Goal: Information Seeking & Learning: Learn about a topic

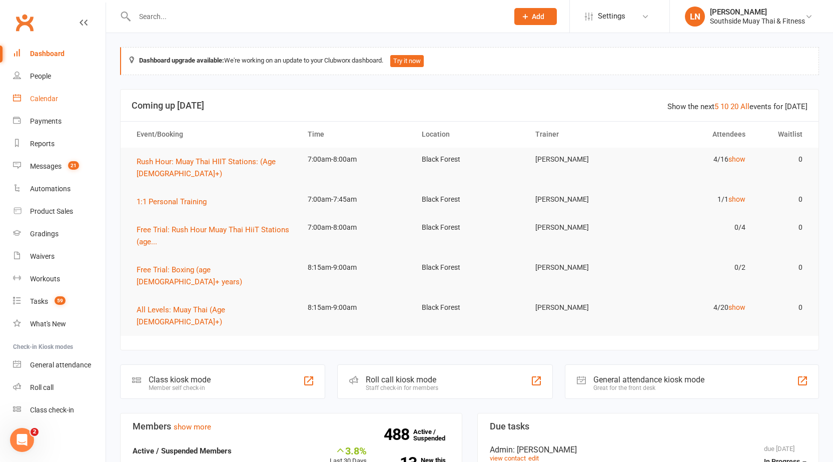
click at [61, 94] on link "Calendar" at bounding box center [59, 99] width 93 height 23
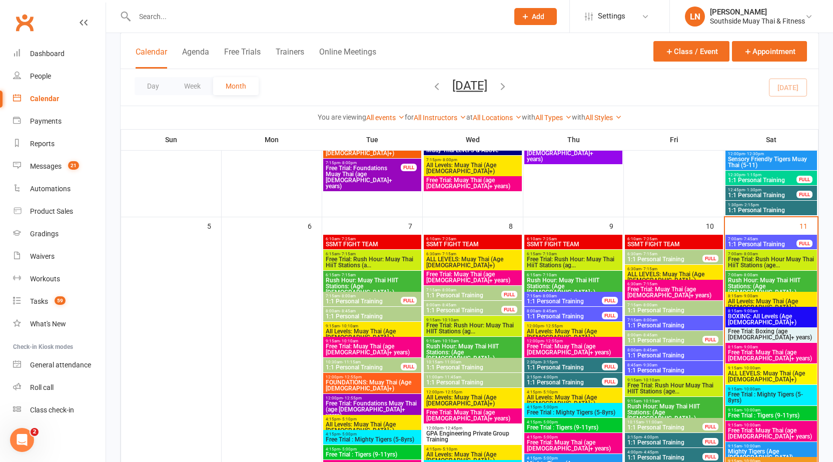
scroll to position [480, 0]
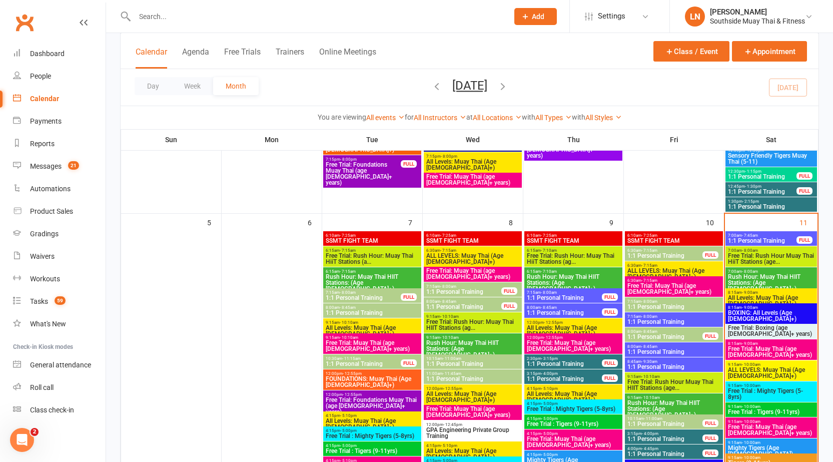
click at [753, 270] on span "- 8:00am" at bounding box center [750, 271] width 16 height 5
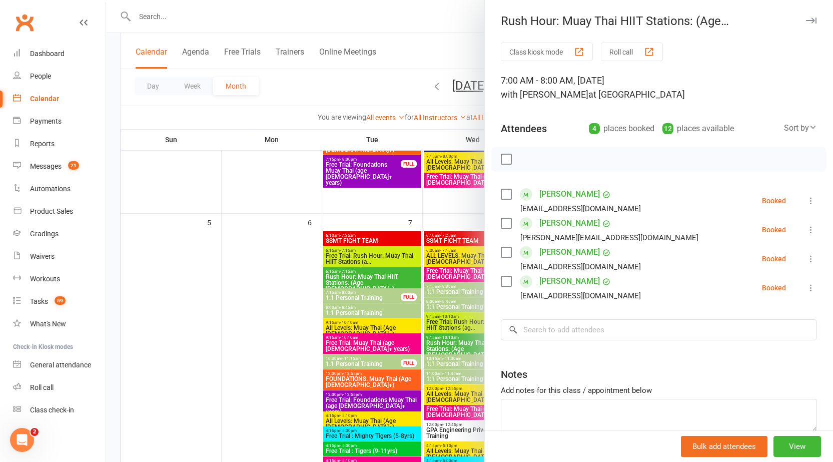
click at [806, 22] on icon "button" at bounding box center [811, 21] width 11 height 6
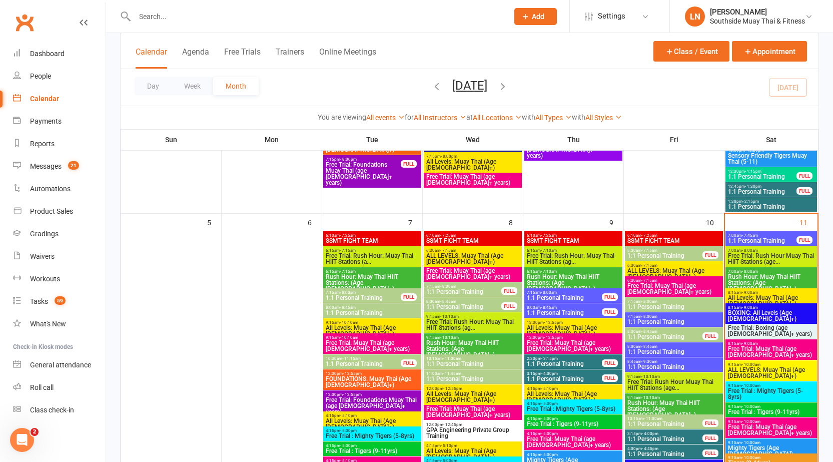
click at [751, 278] on span "Rush Hour: Muay Thai HIIT Stations: (Age 13+)" at bounding box center [771, 283] width 88 height 18
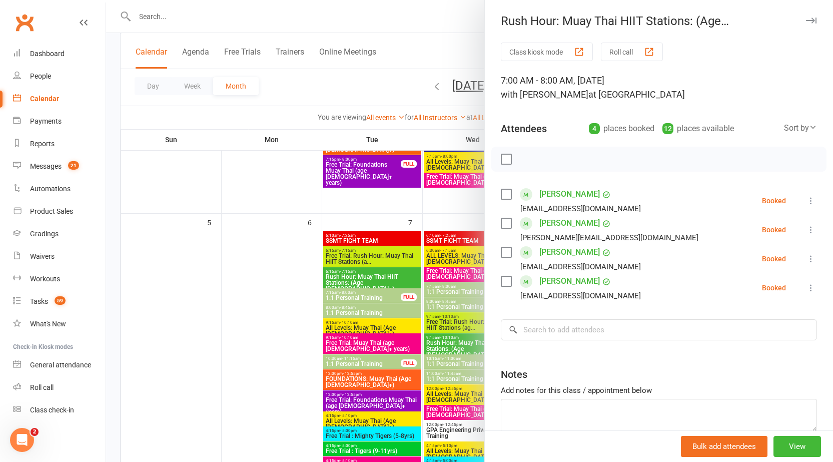
click at [806, 21] on icon "button" at bounding box center [811, 21] width 11 height 6
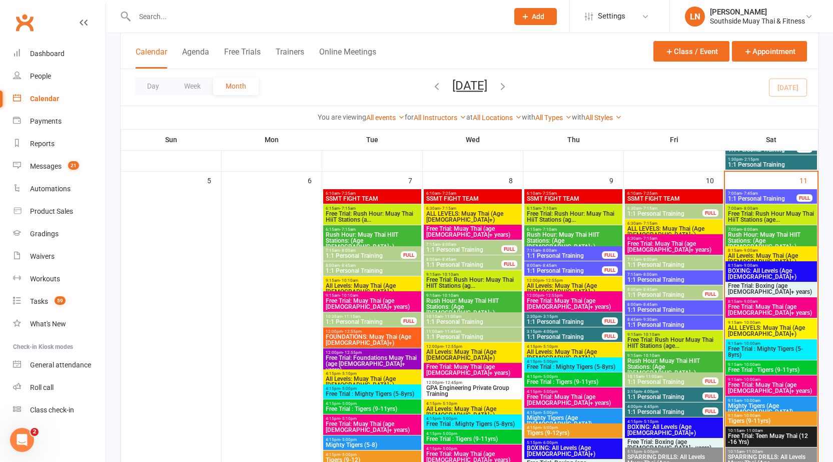
scroll to position [533, 0]
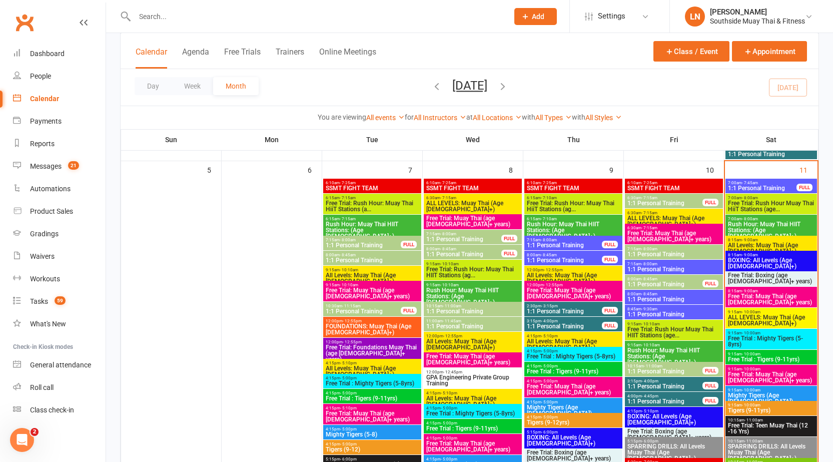
click at [761, 204] on span "Free Trial: Rush Hour Muay Thai HiiT Stations (age..." at bounding box center [771, 206] width 88 height 12
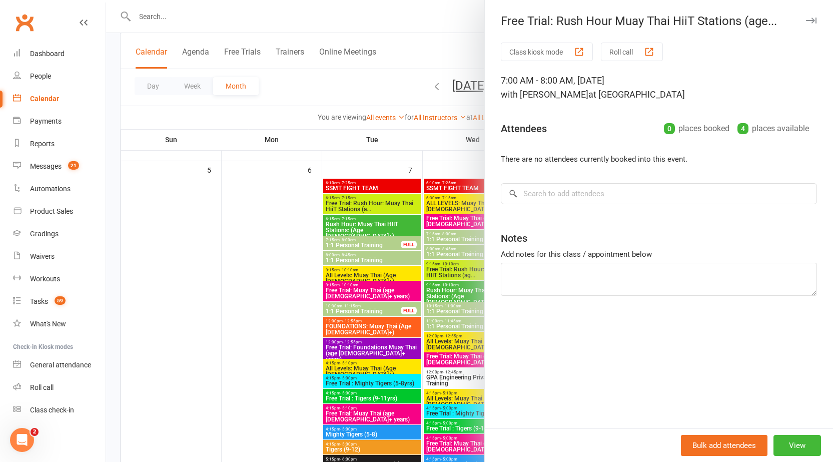
click at [806, 21] on icon "button" at bounding box center [811, 21] width 11 height 6
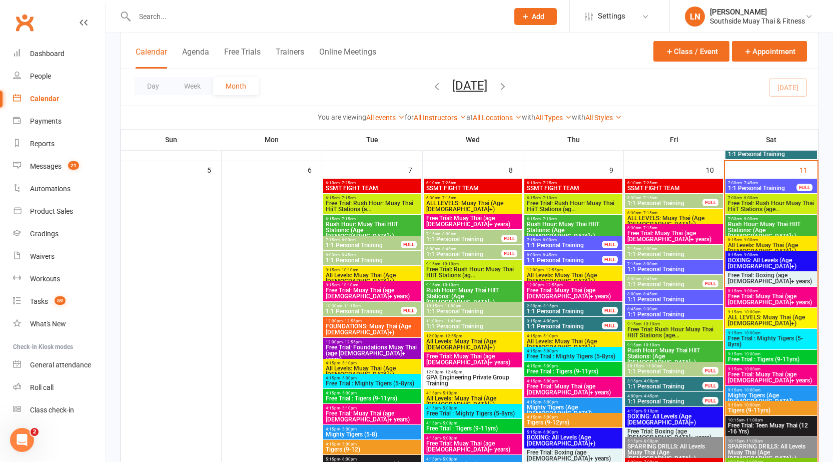
click at [750, 184] on span "- 7:45am" at bounding box center [750, 183] width 16 height 5
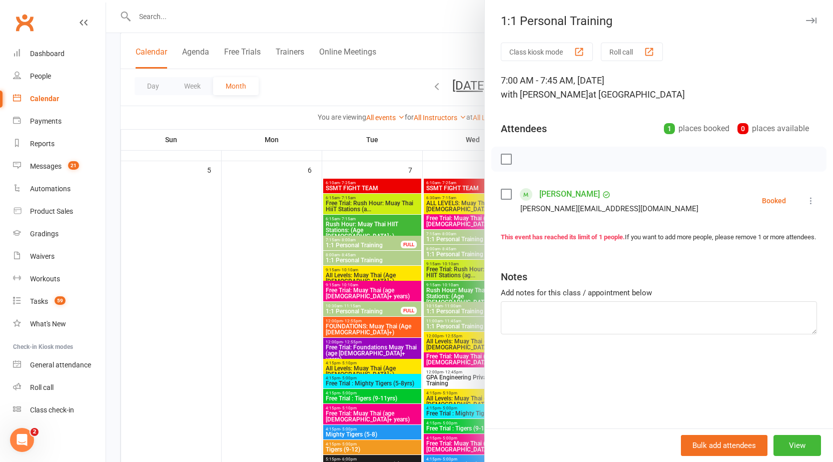
click at [802, 27] on div "1:1 Personal Training" at bounding box center [659, 21] width 348 height 14
click at [805, 17] on button "button" at bounding box center [811, 21] width 12 height 12
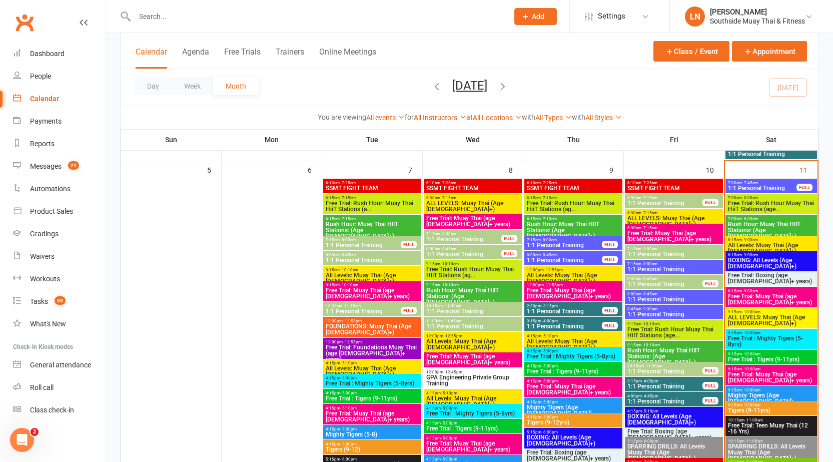
click at [754, 226] on span "Rush Hour: Muay Thai HIIT Stations: (Age 13+)" at bounding box center [771, 230] width 88 height 18
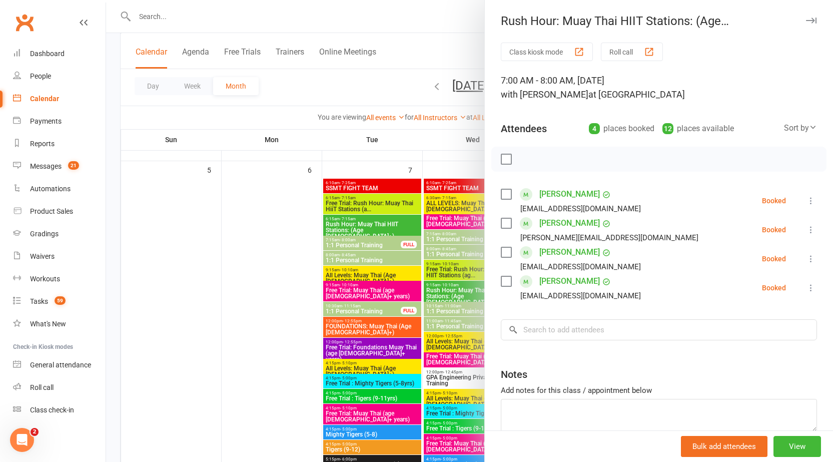
click at [806, 22] on icon "button" at bounding box center [811, 21] width 11 height 6
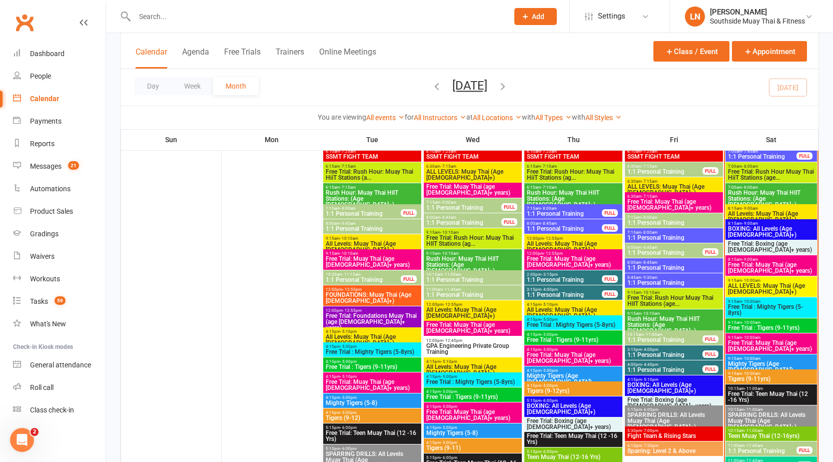
scroll to position [568, 0]
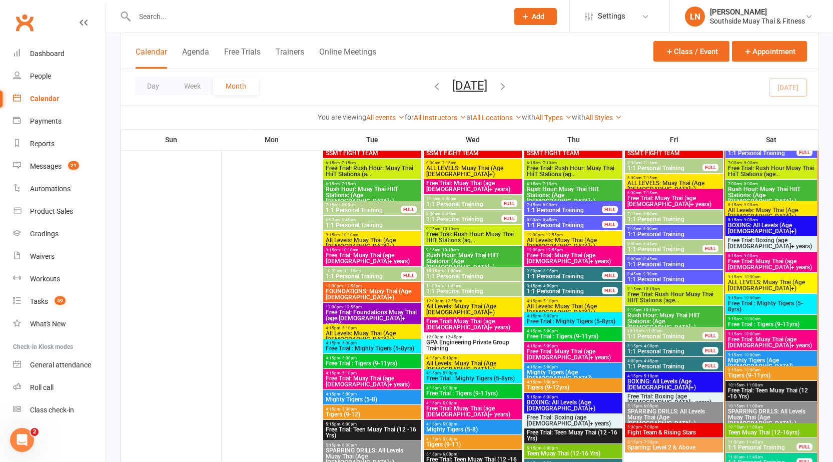
click at [770, 222] on span "BOXING: All Levels (Age 13+)" at bounding box center [771, 228] width 88 height 12
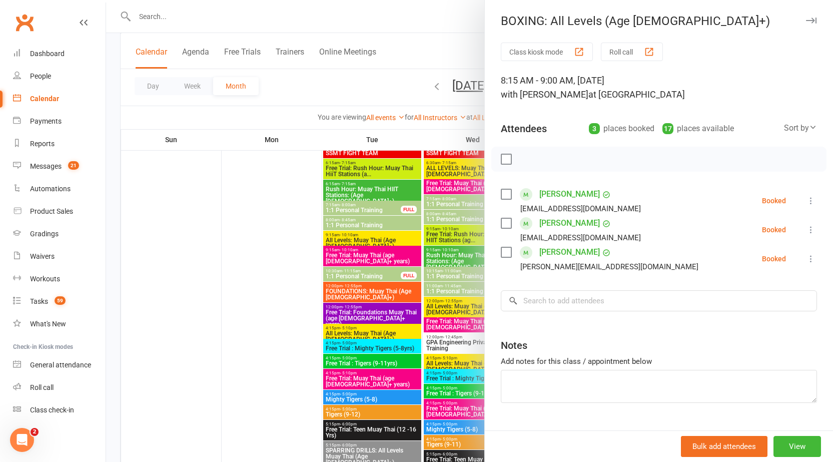
click at [805, 17] on button "button" at bounding box center [811, 21] width 12 height 12
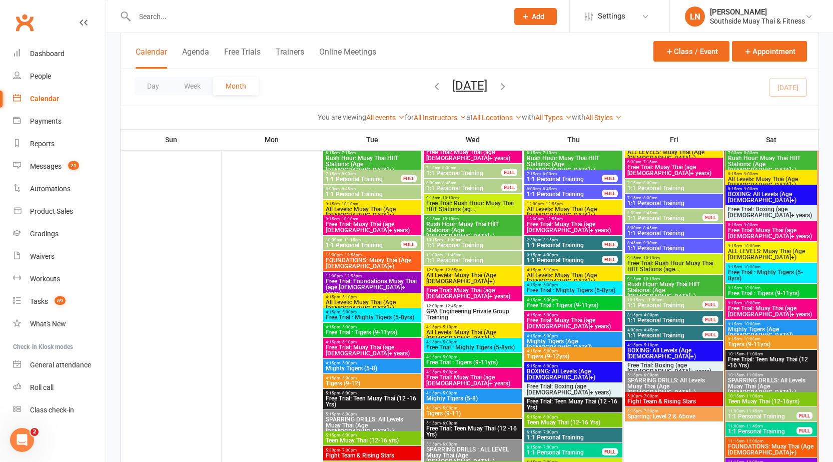
scroll to position [602, 0]
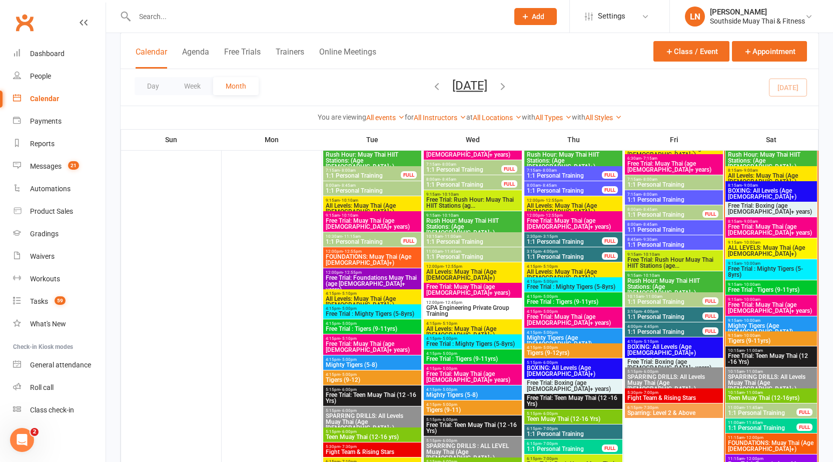
click at [767, 205] on span "Free Trial: Boxing (age 13+ years)" at bounding box center [771, 209] width 88 height 12
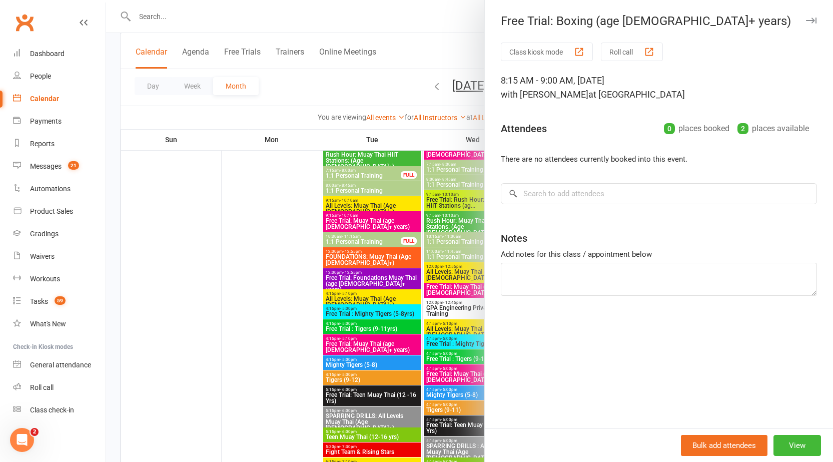
click at [806, 20] on icon "button" at bounding box center [811, 21] width 11 height 6
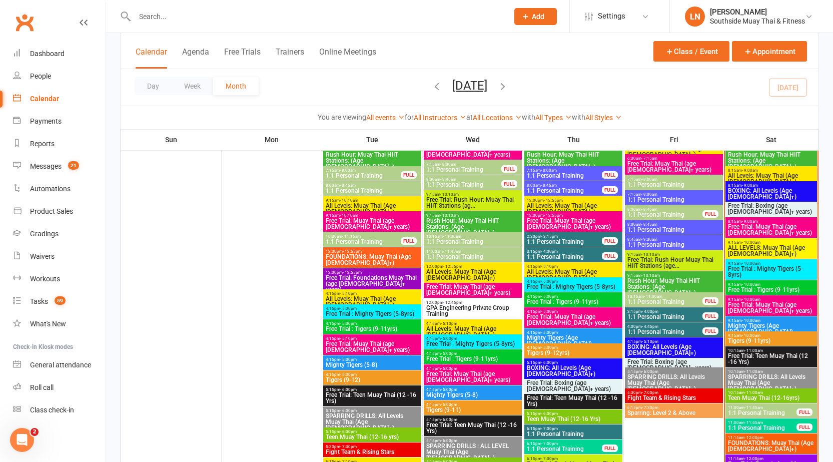
click at [767, 228] on span "Free Trial: Muay Thai (age 13+ years)" at bounding box center [771, 230] width 88 height 12
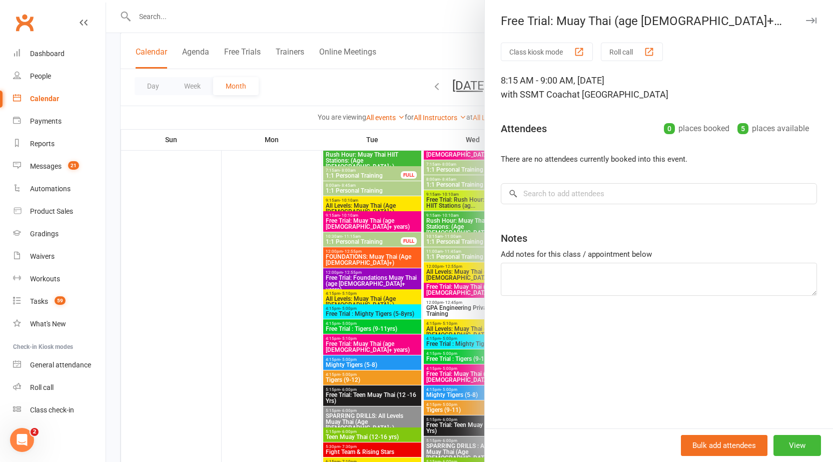
click at [805, 20] on button "button" at bounding box center [811, 21] width 12 height 12
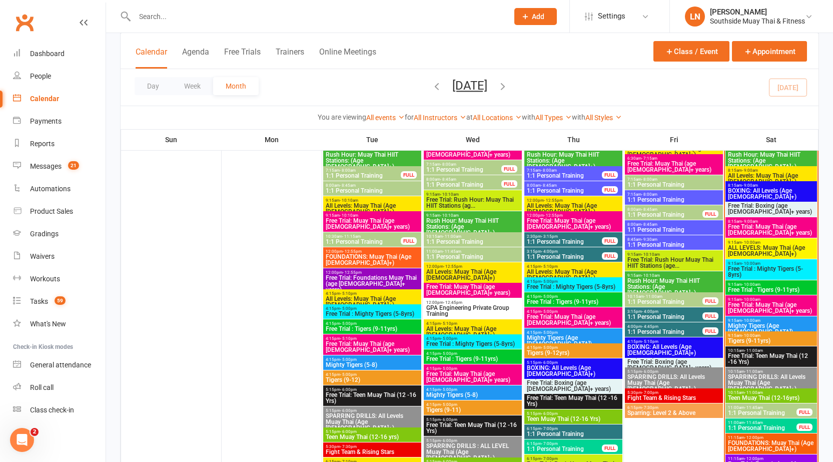
click at [749, 171] on span "- 9:00am" at bounding box center [750, 170] width 16 height 5
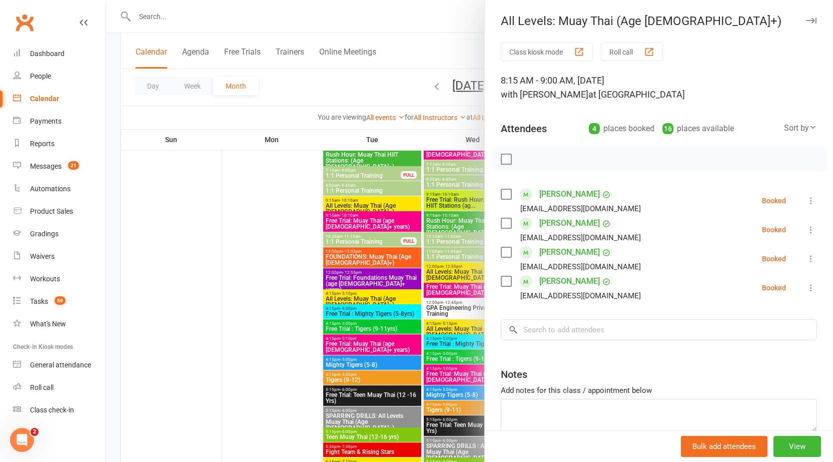
click at [806, 22] on icon "button" at bounding box center [811, 21] width 11 height 6
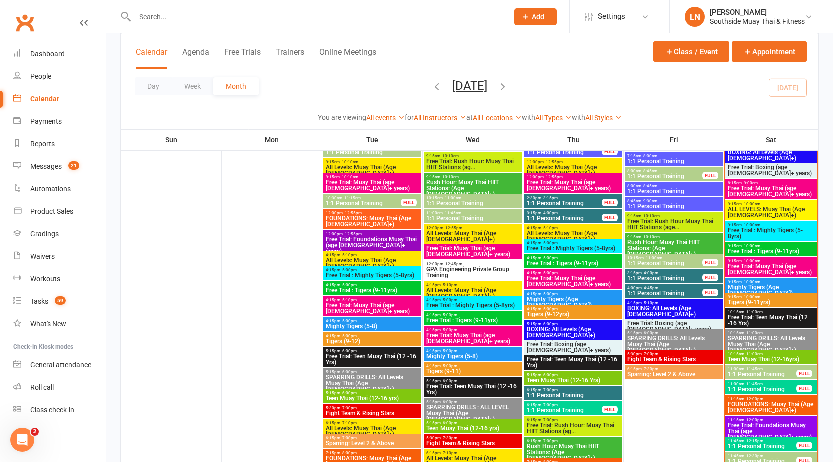
scroll to position [651, 0]
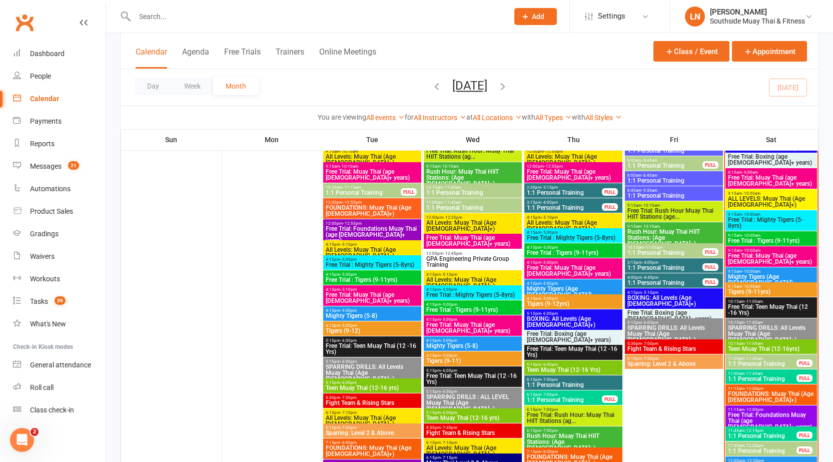
click at [749, 211] on div "9:15am - 10:00am Free Trial : Mighty Tigers (5-8yrs)" at bounding box center [771, 220] width 92 height 21
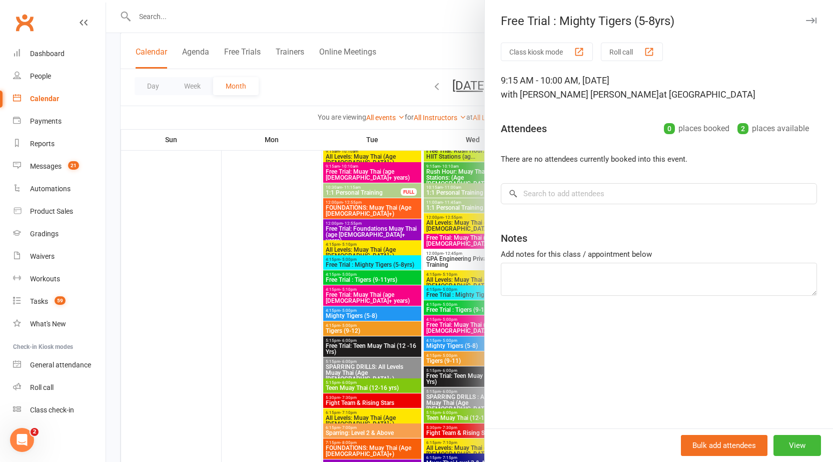
click at [805, 24] on button "button" at bounding box center [811, 21] width 12 height 12
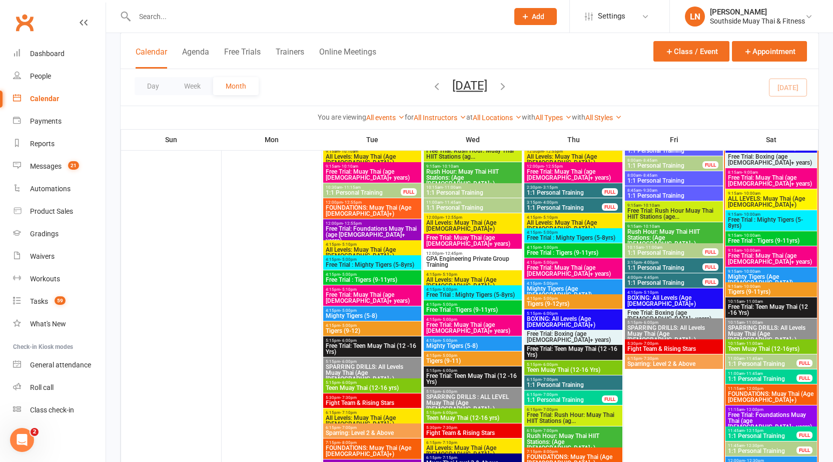
click at [748, 239] on span "Free Trial : Tigers (9-11yrs)" at bounding box center [771, 241] width 88 height 6
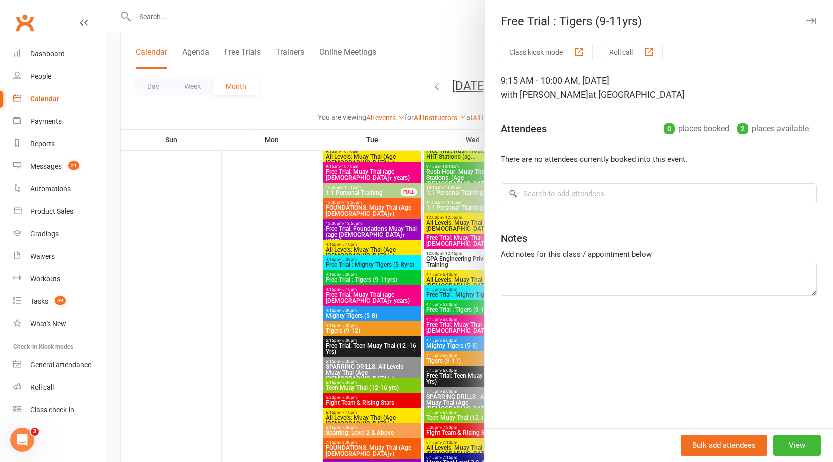
click at [806, 21] on icon "button" at bounding box center [811, 21] width 11 height 6
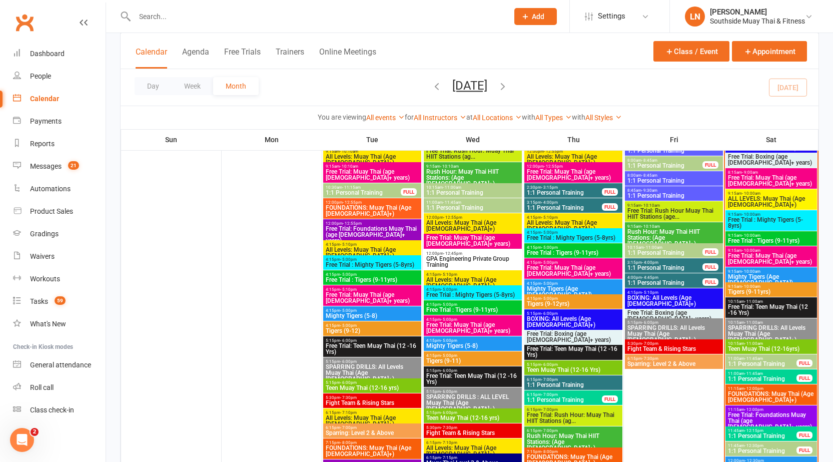
click at [740, 276] on span "Mighty Tigers (Age 5-8)" at bounding box center [771, 280] width 88 height 12
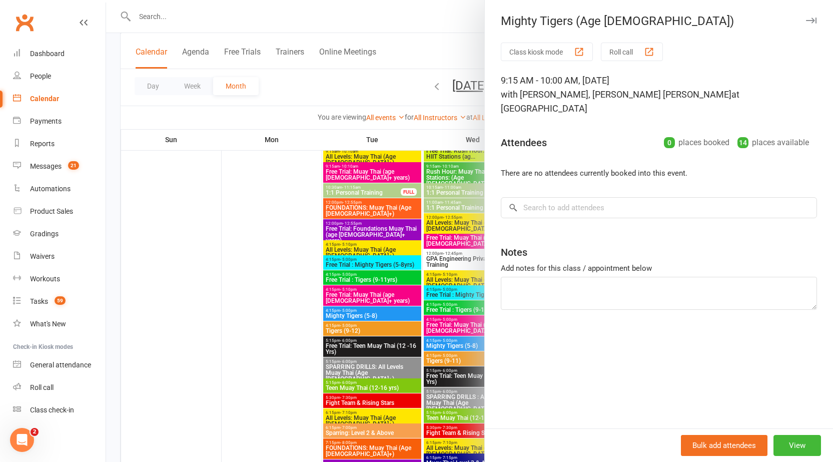
click at [805, 17] on button "button" at bounding box center [811, 21] width 12 height 12
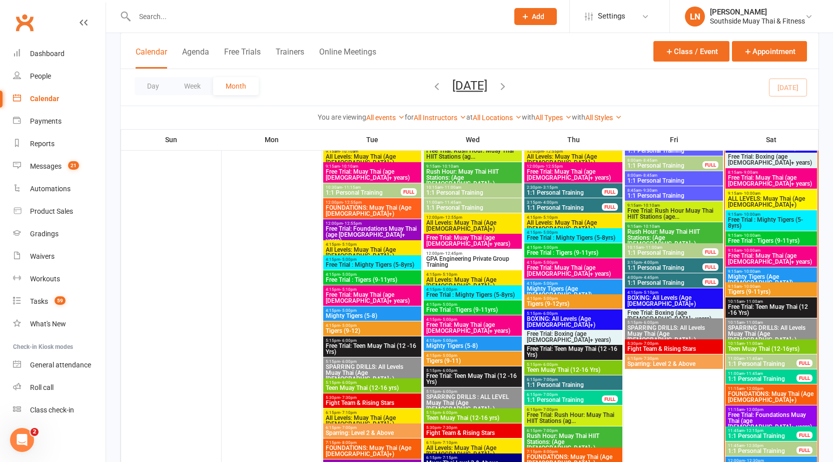
click at [762, 292] on span "Tigers (9-11yrs)" at bounding box center [771, 292] width 88 height 6
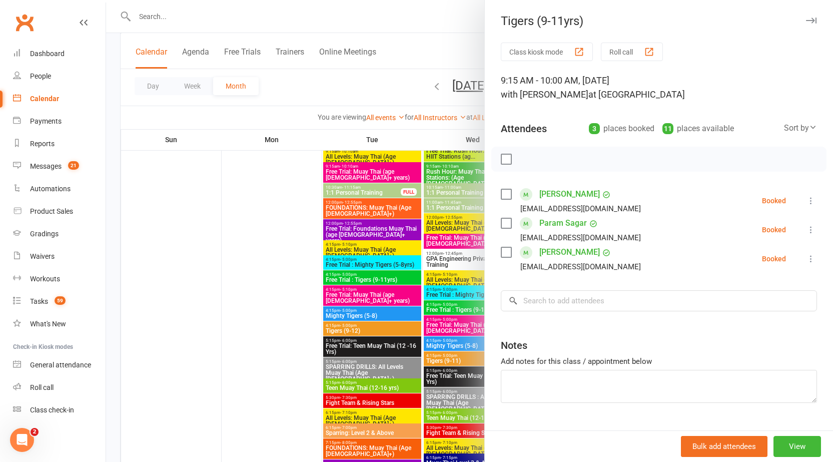
click at [806, 23] on icon "button" at bounding box center [811, 21] width 11 height 6
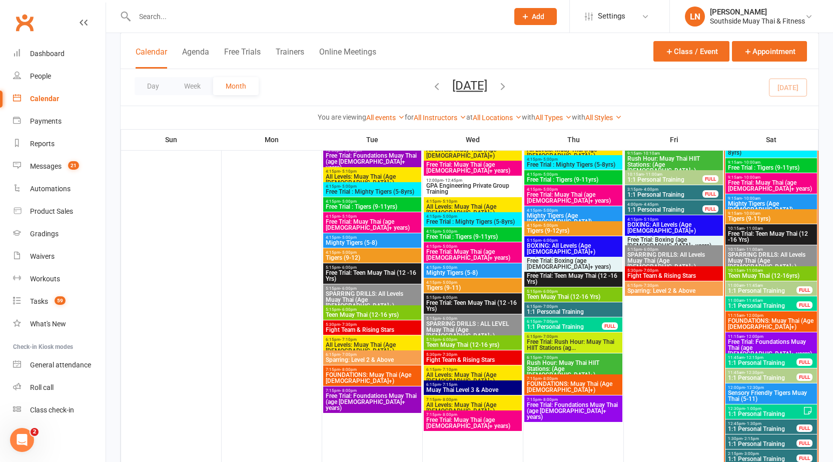
scroll to position [728, 0]
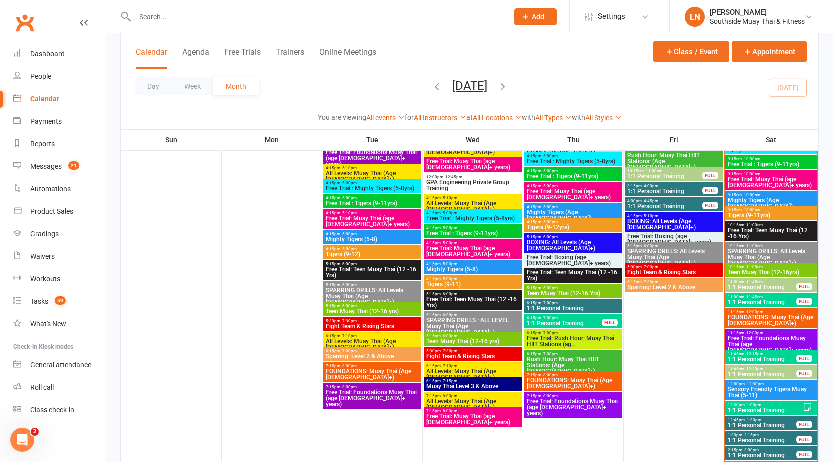
click at [773, 230] on span "Free Trial: Teen Muay Thai (12 -16 Yrs)" at bounding box center [771, 233] width 88 height 12
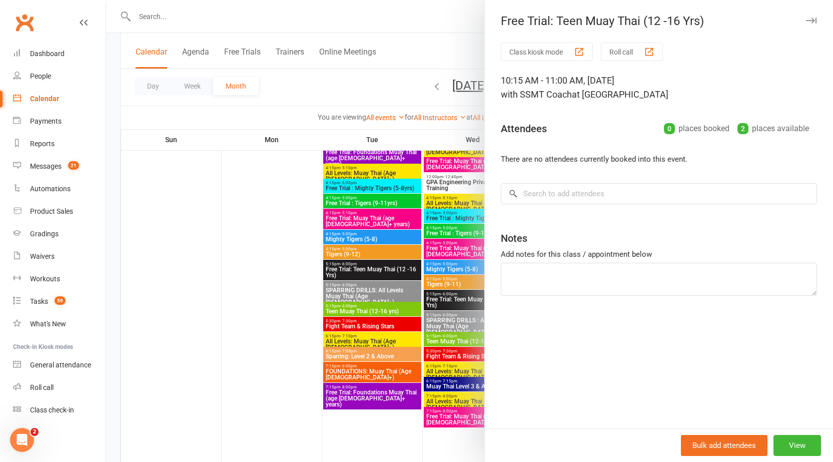
click at [806, 22] on icon "button" at bounding box center [811, 21] width 11 height 6
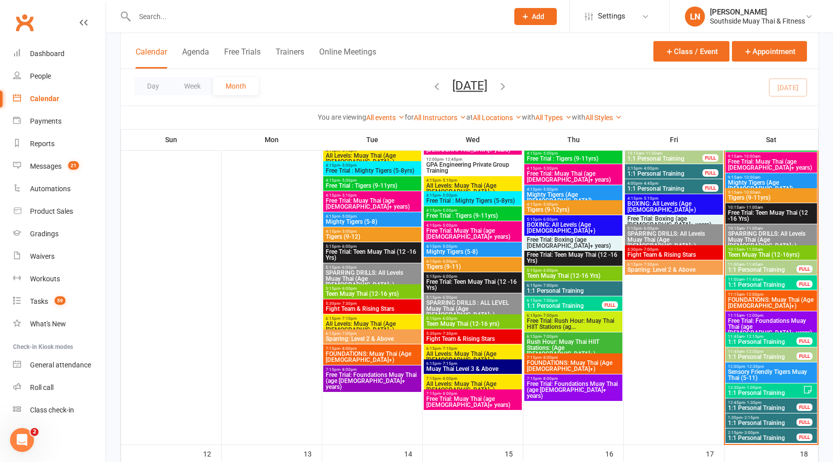
scroll to position [749, 0]
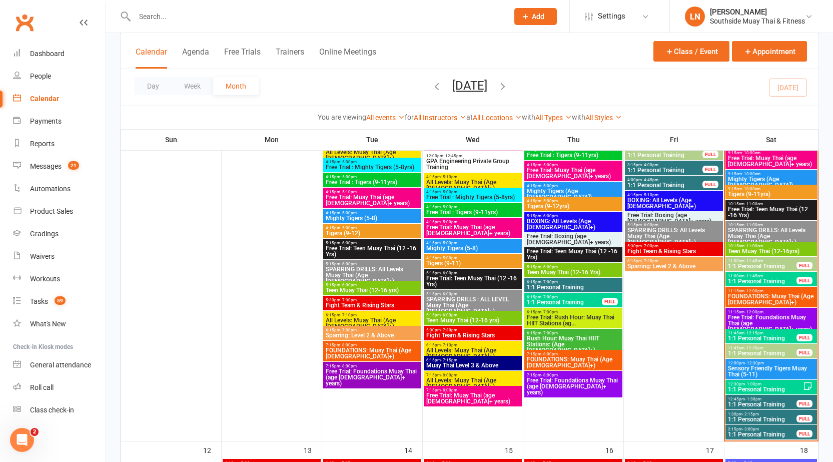
click at [769, 229] on span "SPARRING DRILLS: All Levels Muay Thai (Age 13+)" at bounding box center [771, 236] width 88 height 18
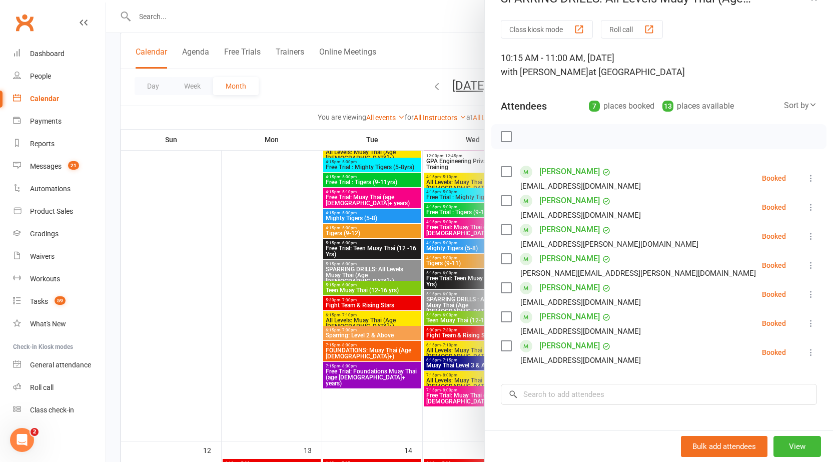
scroll to position [10, 0]
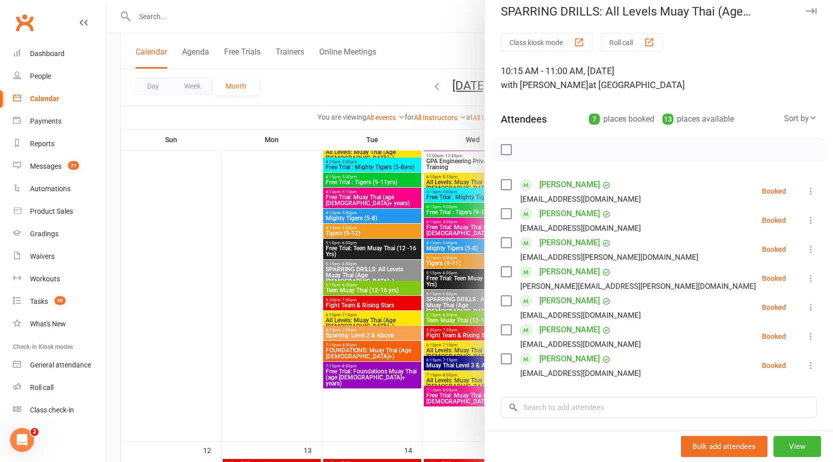
click at [806, 8] on icon "button" at bounding box center [811, 11] width 11 height 6
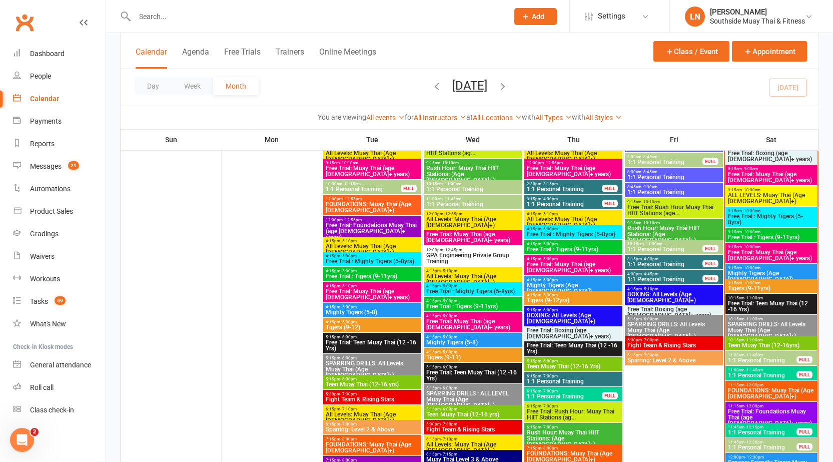
scroll to position [649, 0]
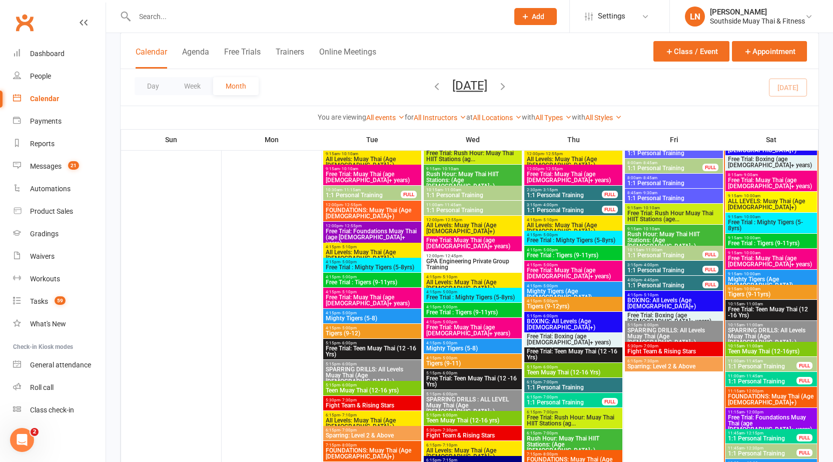
click at [781, 327] on span "SPARRING DRILLS: All Levels Muay Thai (Age 13+)" at bounding box center [771, 336] width 88 height 18
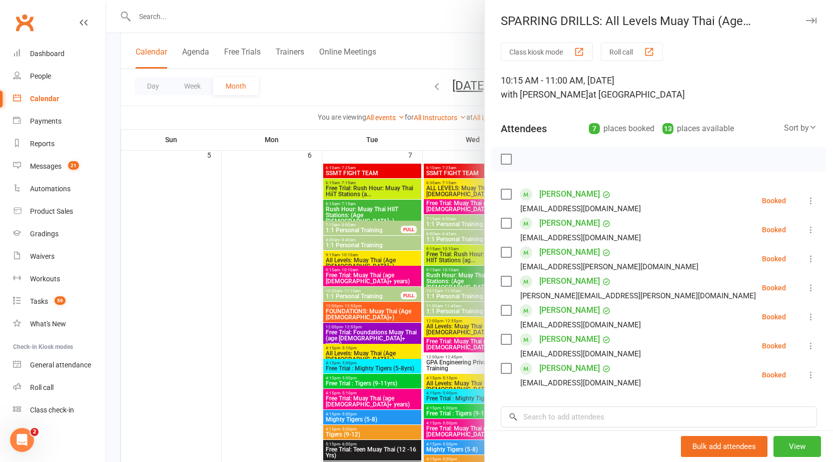
scroll to position [399, 0]
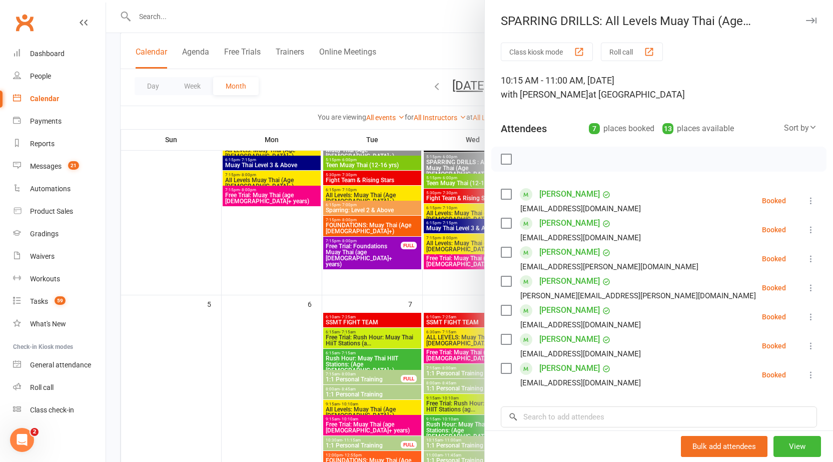
click at [806, 23] on icon "button" at bounding box center [811, 21] width 11 height 6
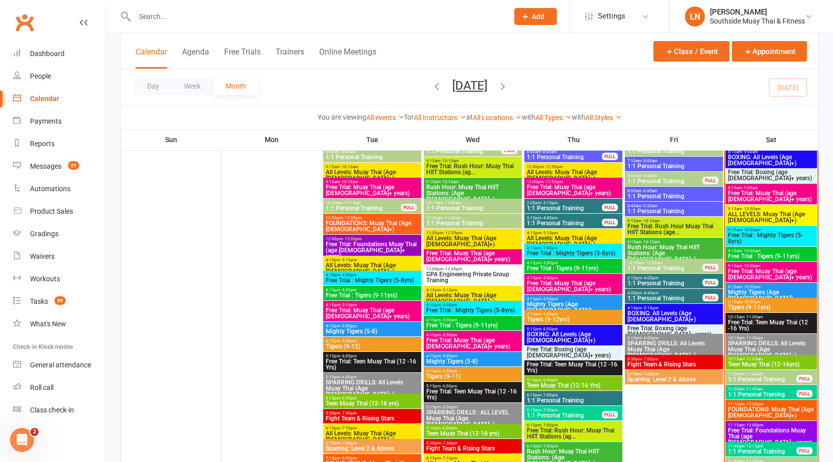
scroll to position [686, 0]
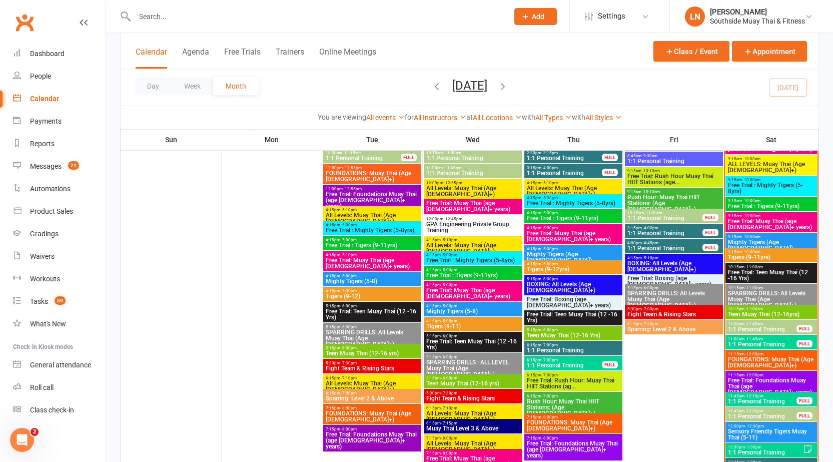
click at [761, 330] on span "1:1 Personal Training" at bounding box center [762, 329] width 70 height 6
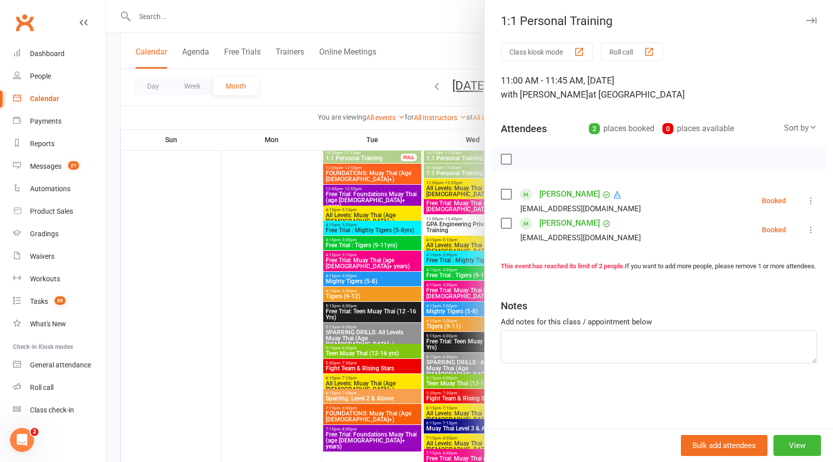
click at [806, 21] on icon "button" at bounding box center [811, 21] width 11 height 6
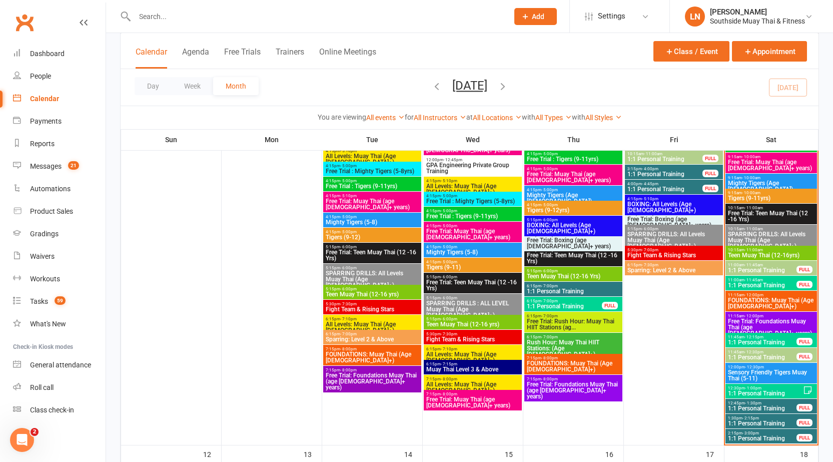
scroll to position [748, 0]
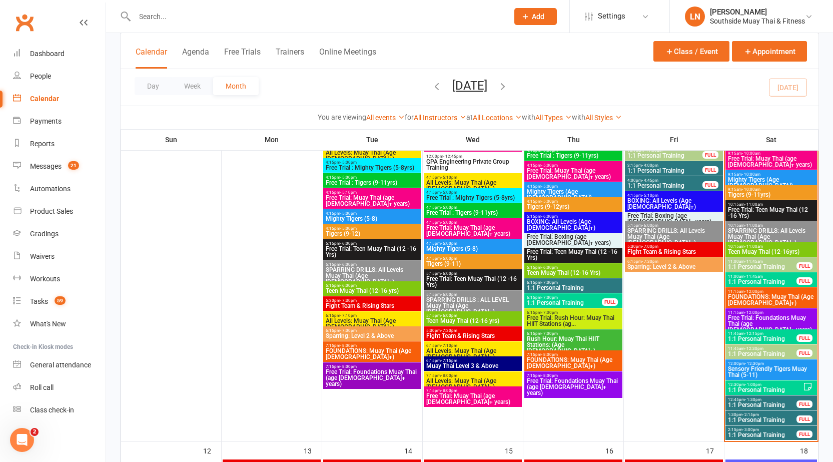
click at [758, 352] on span "1:1 Personal Training" at bounding box center [762, 354] width 70 height 6
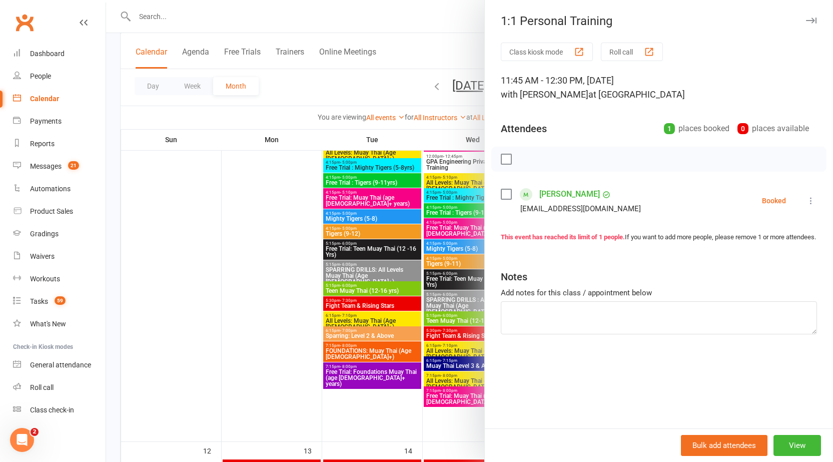
click at [806, 21] on icon "button" at bounding box center [811, 21] width 11 height 6
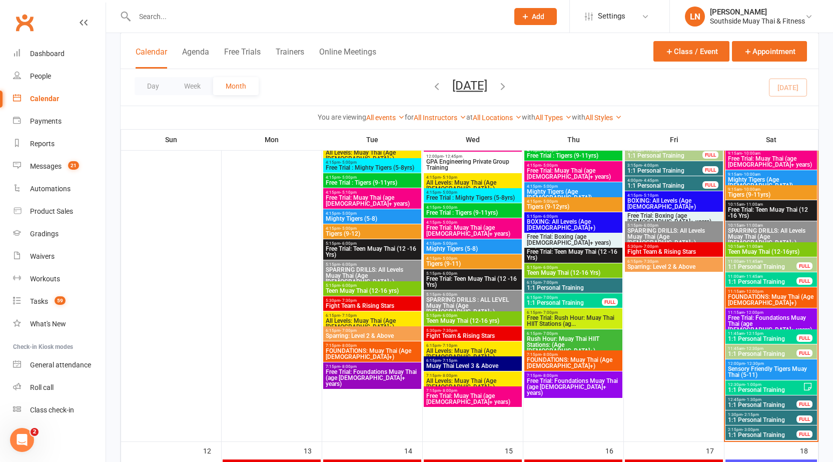
click at [794, 386] on span "12:30pm - 1:00pm" at bounding box center [765, 384] width 76 height 5
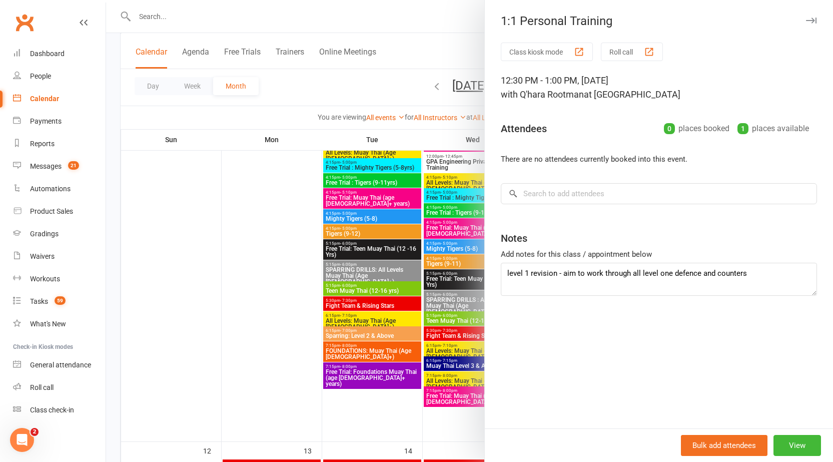
click at [806, 18] on icon "button" at bounding box center [811, 21] width 11 height 6
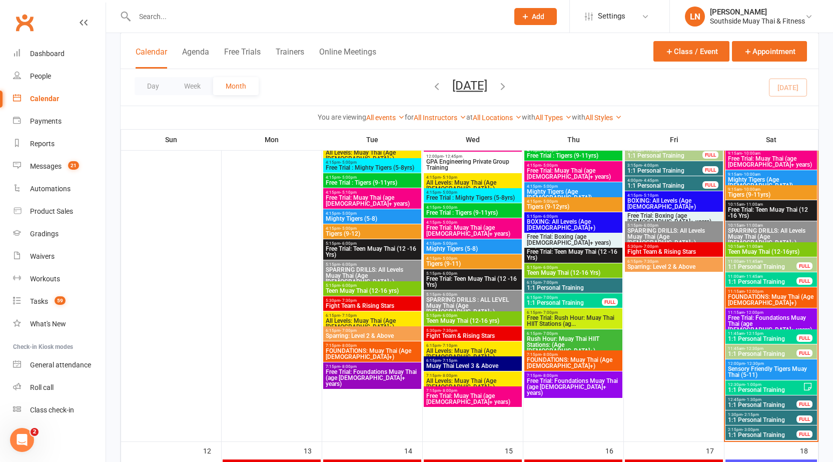
click at [769, 332] on span "11:45am - 12:15pm" at bounding box center [762, 333] width 70 height 5
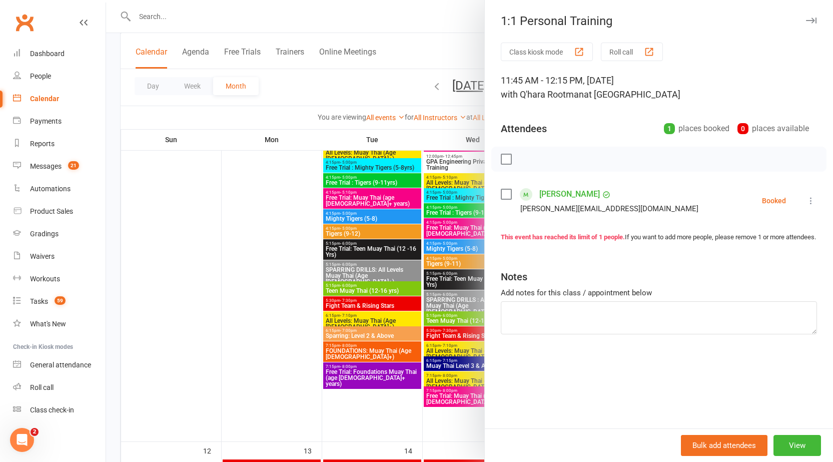
click at [807, 21] on icon "button" at bounding box center [811, 21] width 11 height 6
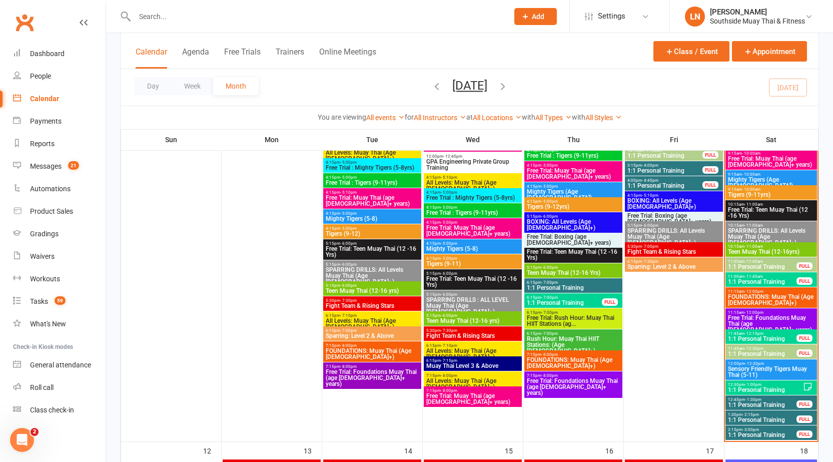
click at [738, 278] on span "11:00am - 11:45am" at bounding box center [762, 276] width 70 height 5
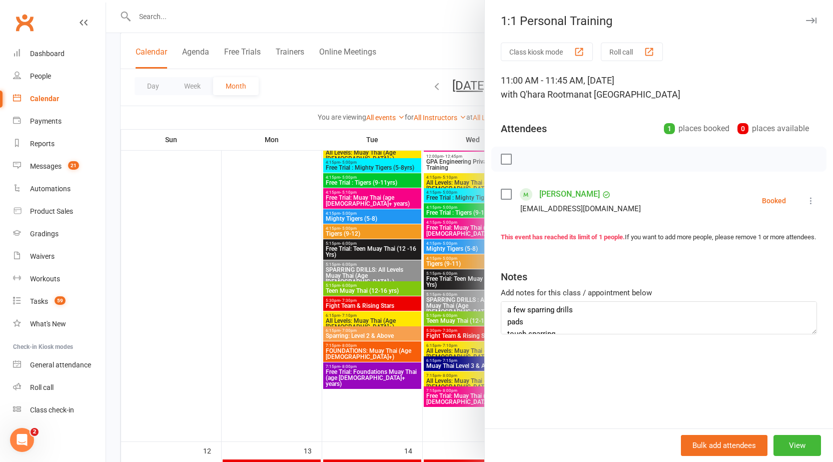
scroll to position [0, 0]
click at [805, 24] on button "button" at bounding box center [811, 21] width 12 height 12
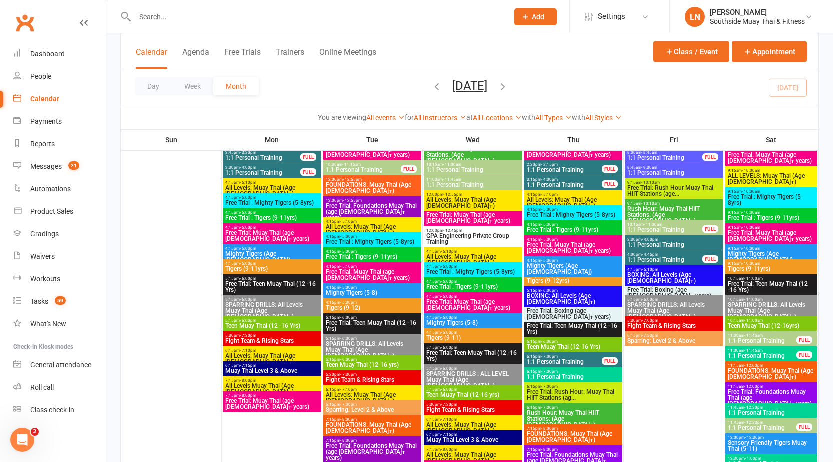
scroll to position [1174, 0]
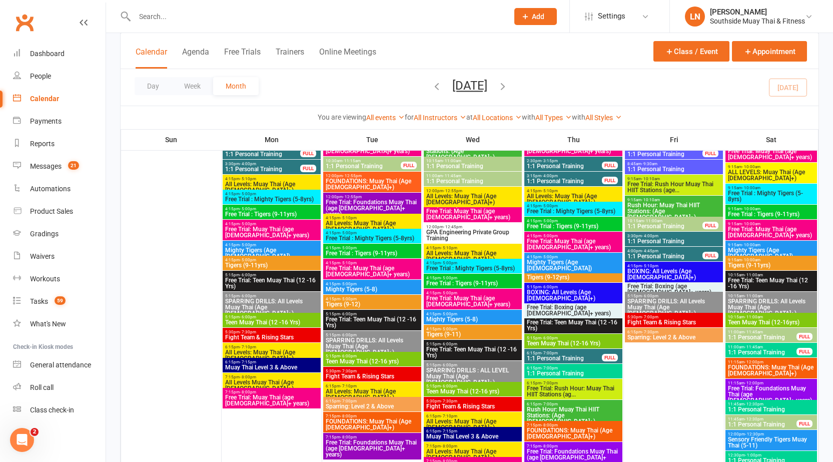
click at [776, 349] on span "1:1 Personal Training" at bounding box center [762, 352] width 70 height 6
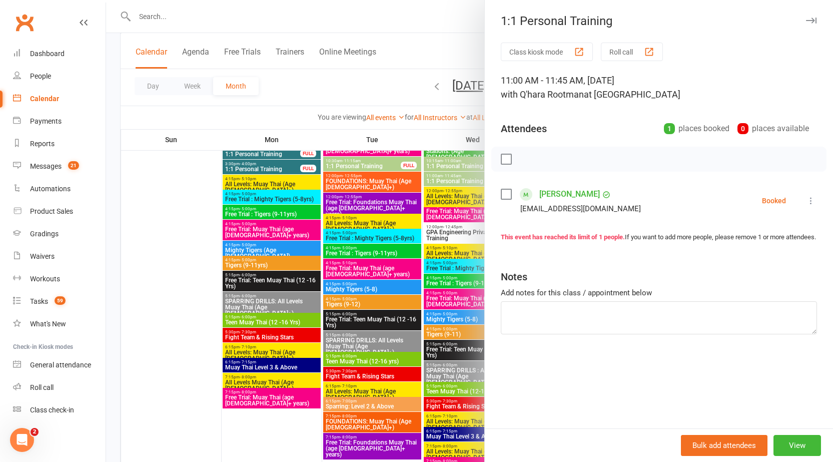
click at [808, 16] on button "button" at bounding box center [811, 21] width 12 height 12
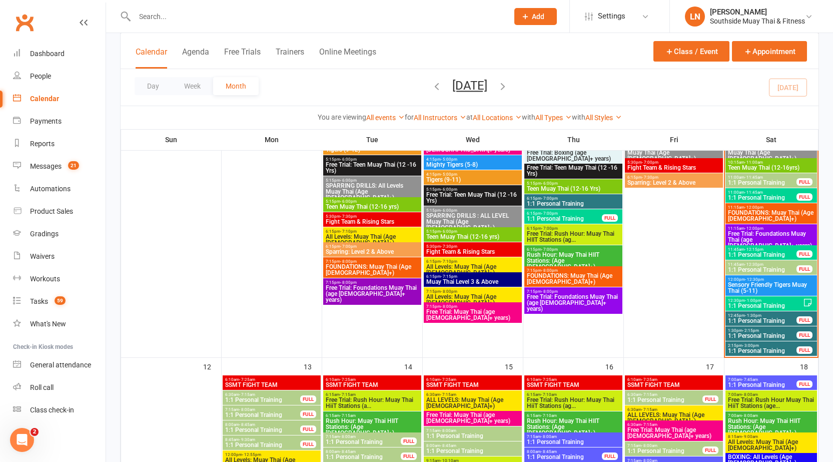
scroll to position [825, 0]
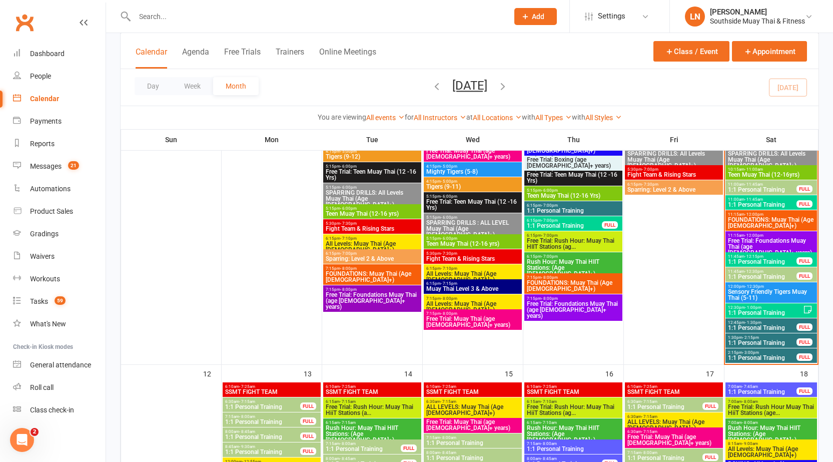
click at [752, 355] on span "1:1 Personal Training" at bounding box center [762, 358] width 70 height 6
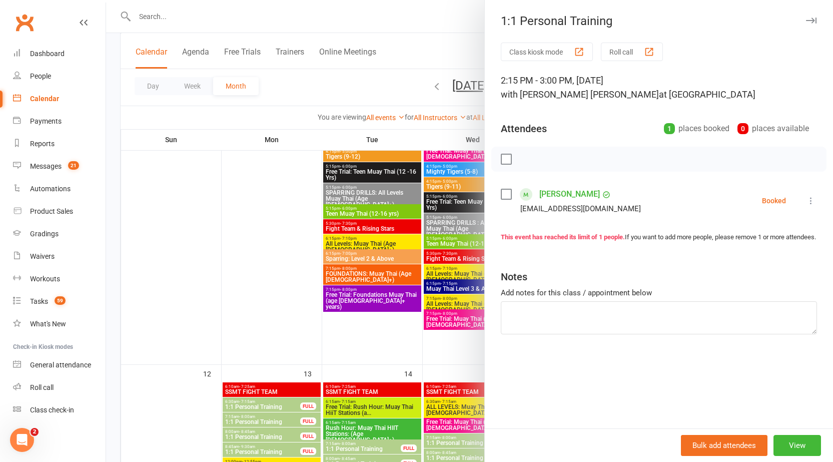
click at [805, 17] on button "button" at bounding box center [811, 21] width 12 height 12
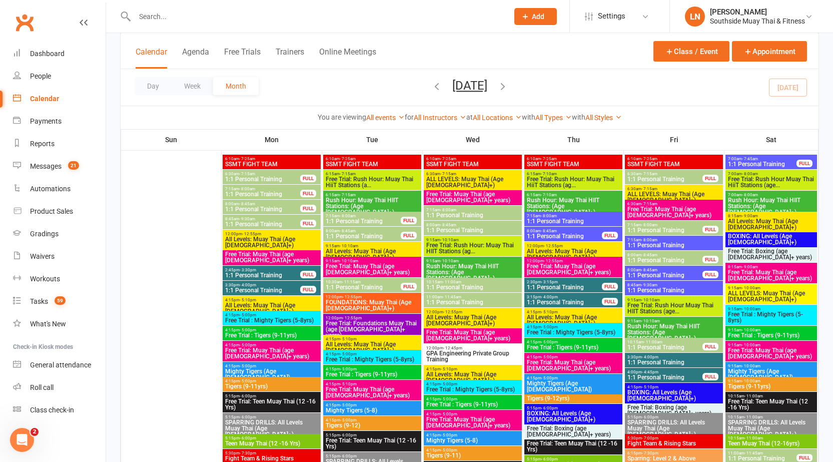
scroll to position [1056, 0]
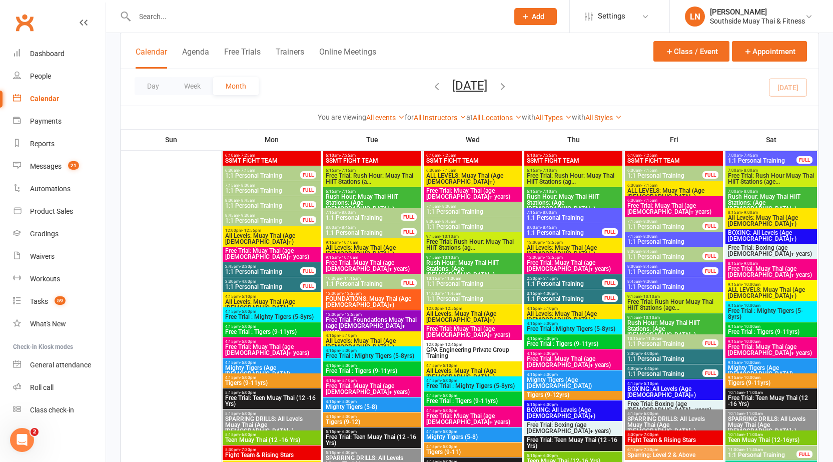
click at [338, 278] on span "10:30am - 11:15am" at bounding box center [363, 278] width 76 height 5
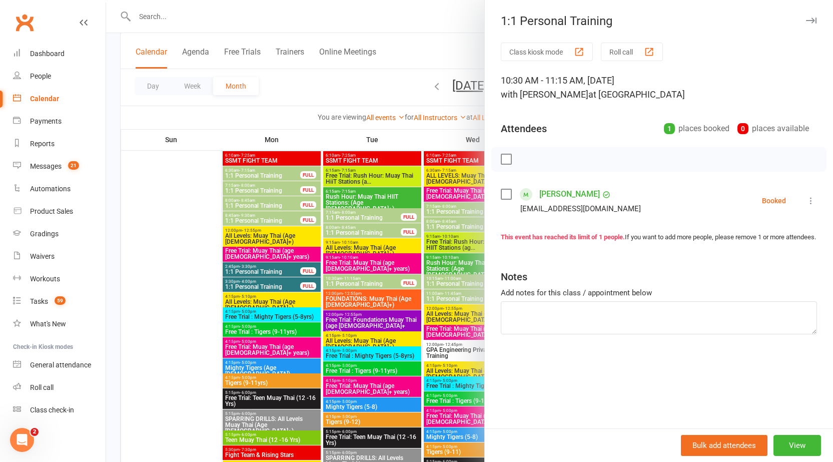
drag, startPoint x: 338, startPoint y: 278, endPoint x: 340, endPoint y: 286, distance: 8.2
click at [339, 284] on div at bounding box center [469, 231] width 727 height 462
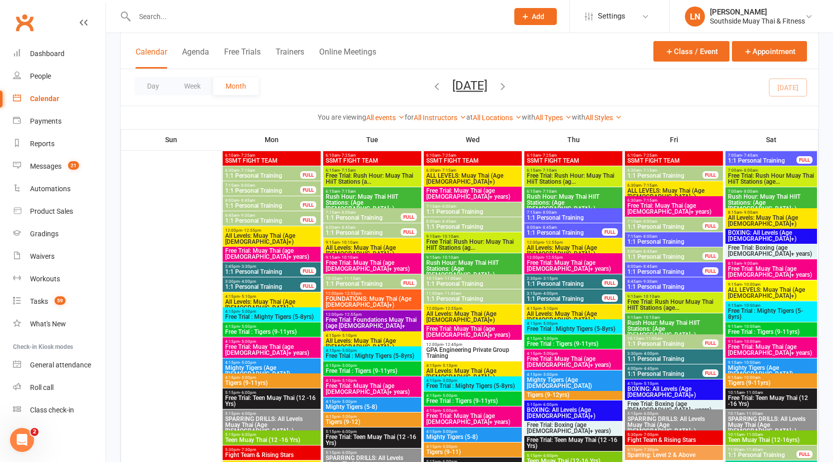
click at [375, 230] on span "1:1 Personal Training" at bounding box center [363, 233] width 76 height 6
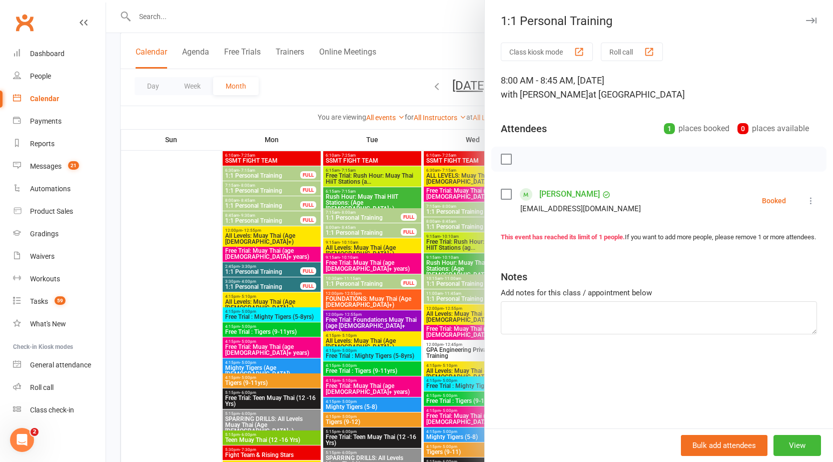
click at [375, 230] on div at bounding box center [469, 231] width 727 height 462
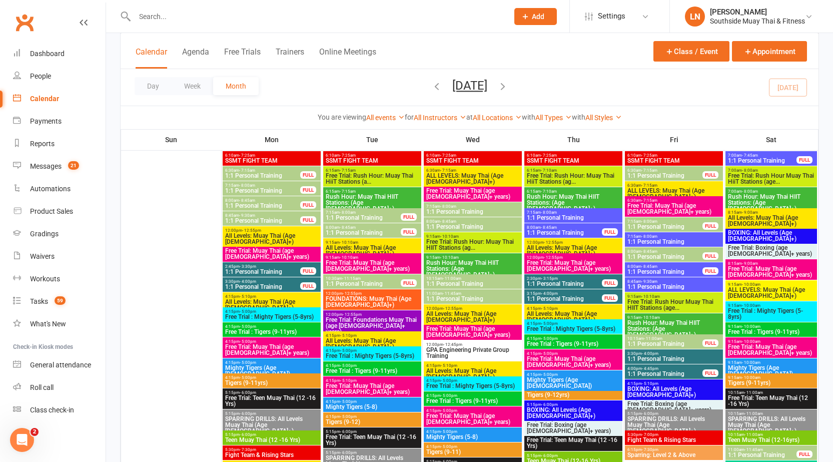
click at [372, 210] on span "7:15am - 8:00am" at bounding box center [363, 212] width 76 height 5
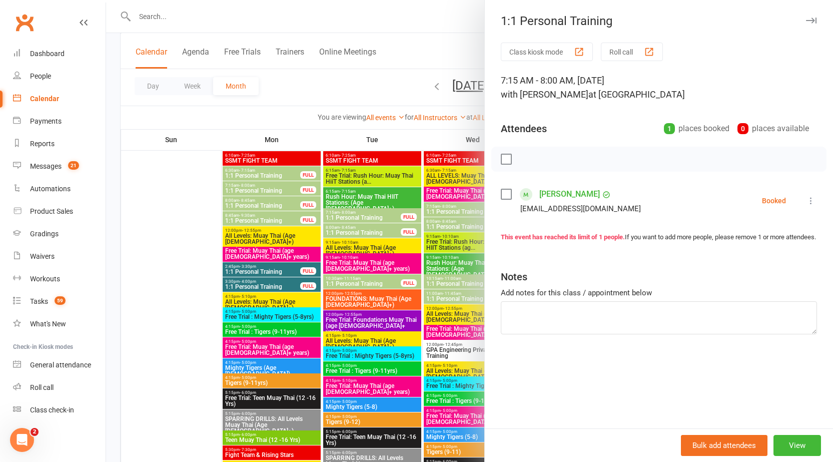
click at [373, 217] on div at bounding box center [469, 231] width 727 height 462
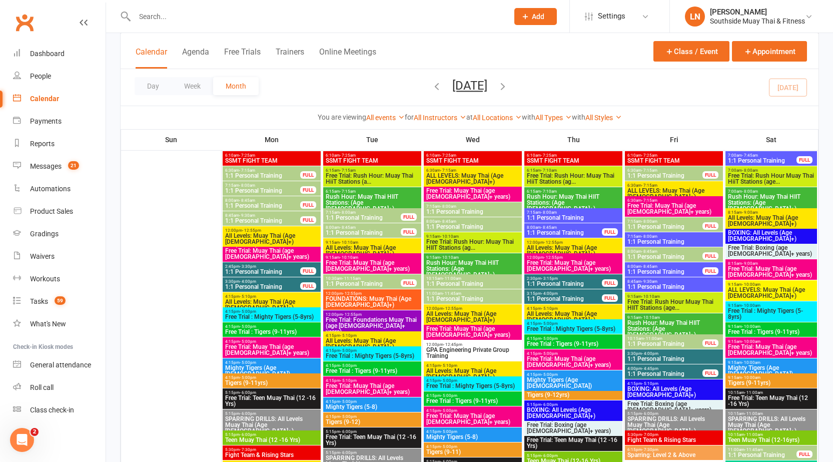
click at [276, 220] on span "1:1 Personal Training" at bounding box center [263, 221] width 76 height 6
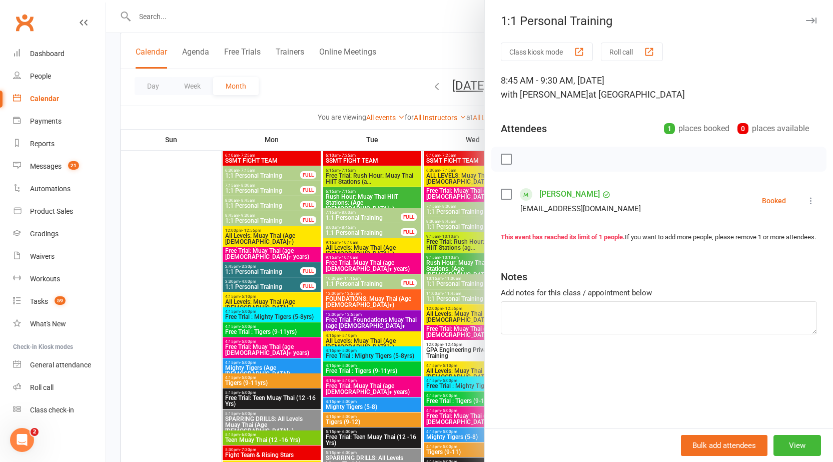
click at [267, 217] on div at bounding box center [469, 231] width 727 height 462
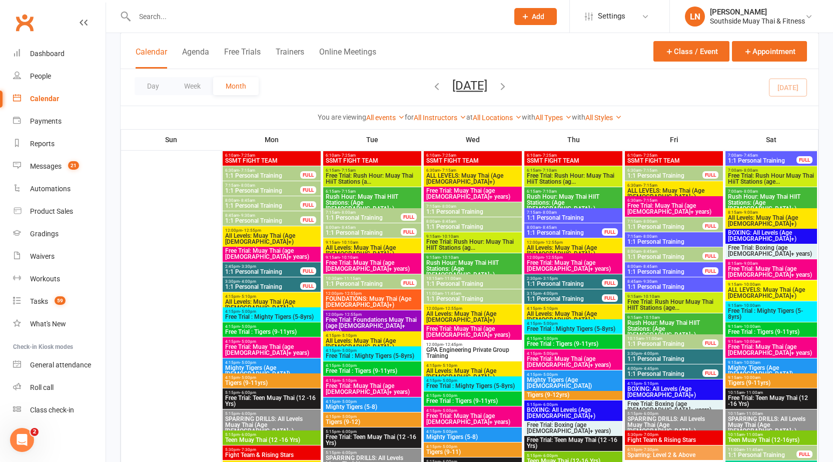
click at [256, 205] on span "1:1 Personal Training" at bounding box center [263, 206] width 76 height 6
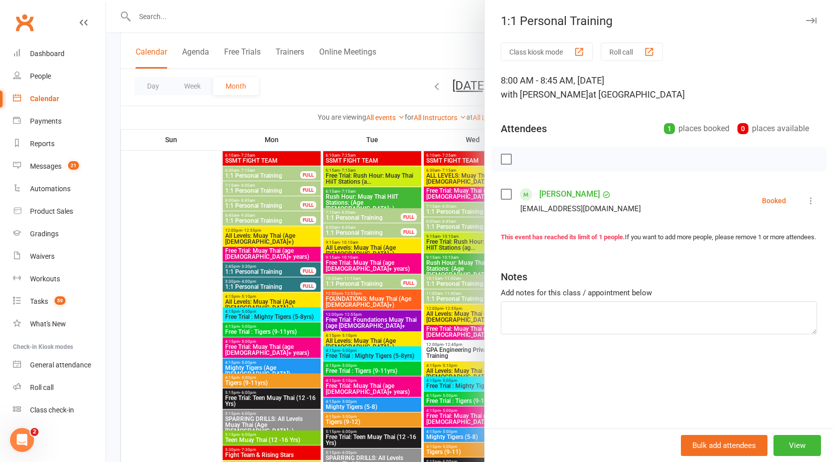
click at [256, 204] on div at bounding box center [469, 231] width 727 height 462
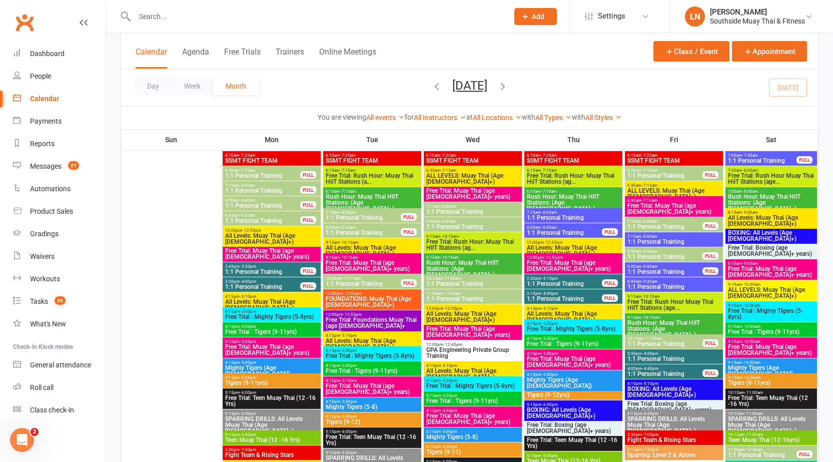
click at [247, 190] on span "1:1 Personal Training" at bounding box center [263, 191] width 76 height 6
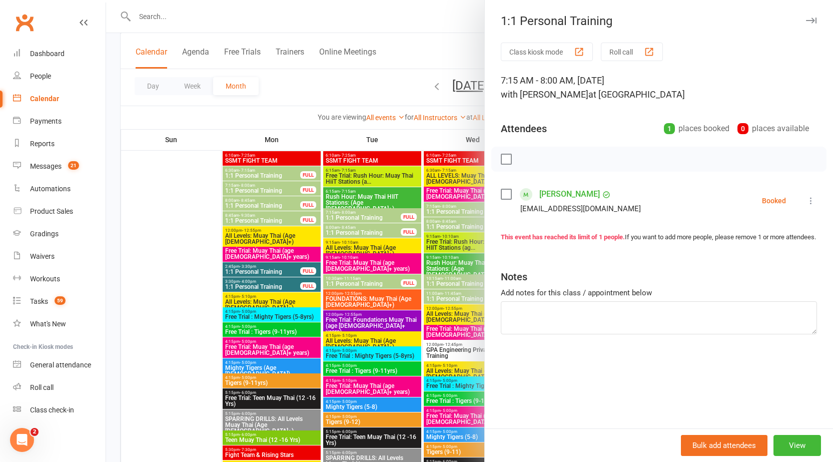
click at [247, 187] on div at bounding box center [469, 231] width 727 height 462
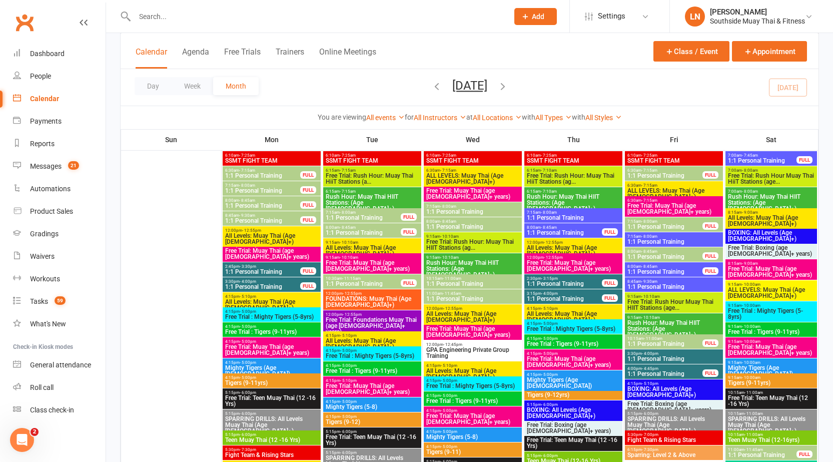
click at [255, 169] on span "- 7:15am" at bounding box center [247, 170] width 16 height 5
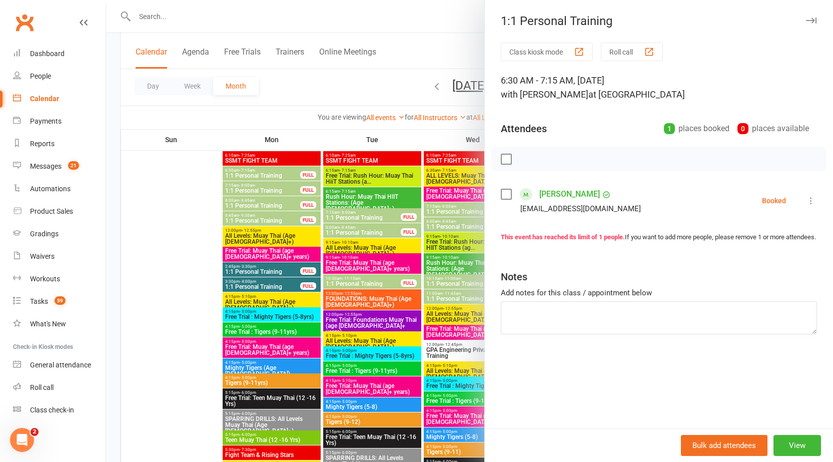
click at [255, 170] on div at bounding box center [469, 231] width 727 height 462
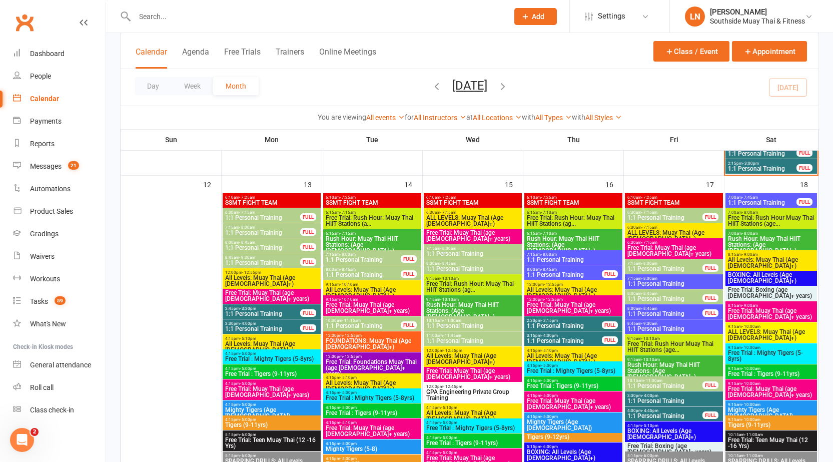
scroll to position [1011, 0]
